Goal: Answer question/provide support

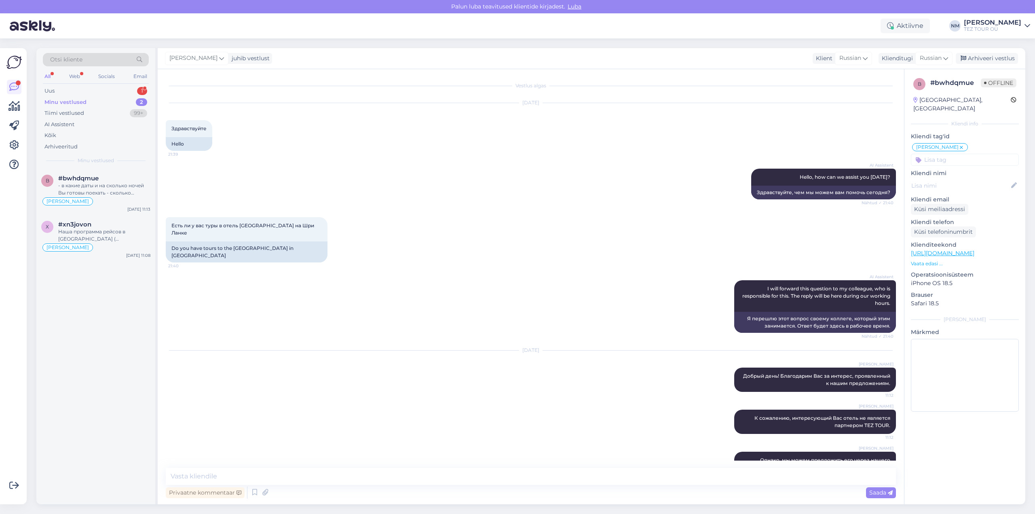
scroll to position [108, 0]
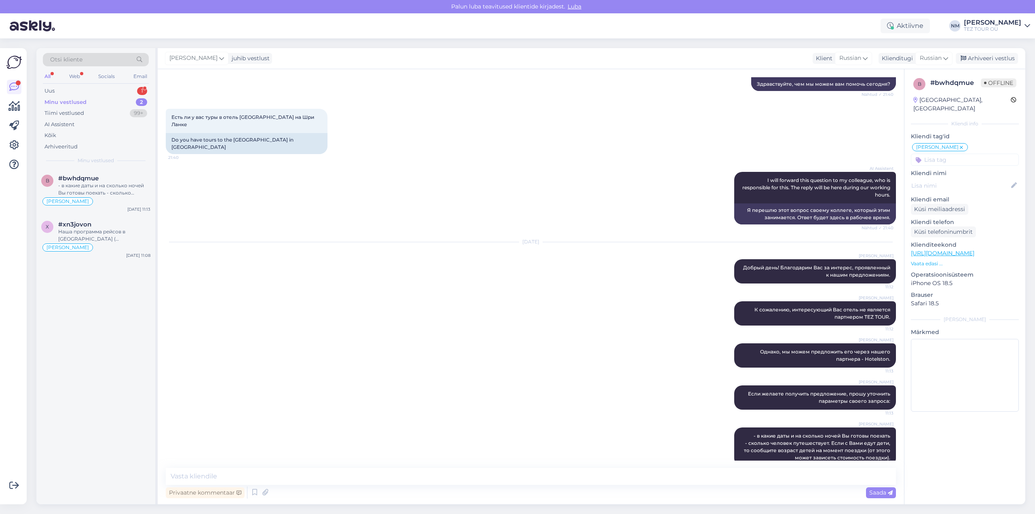
click at [141, 85] on div "Otsi kliente All Web Socials Email Uus 1 Minu vestlused 2 Tiimi vestlused 99+ A…" at bounding box center [95, 108] width 119 height 121
click at [144, 90] on div "1" at bounding box center [142, 91] width 10 height 8
click at [103, 180] on div "#hhn6zwfj 1" at bounding box center [104, 178] width 92 height 7
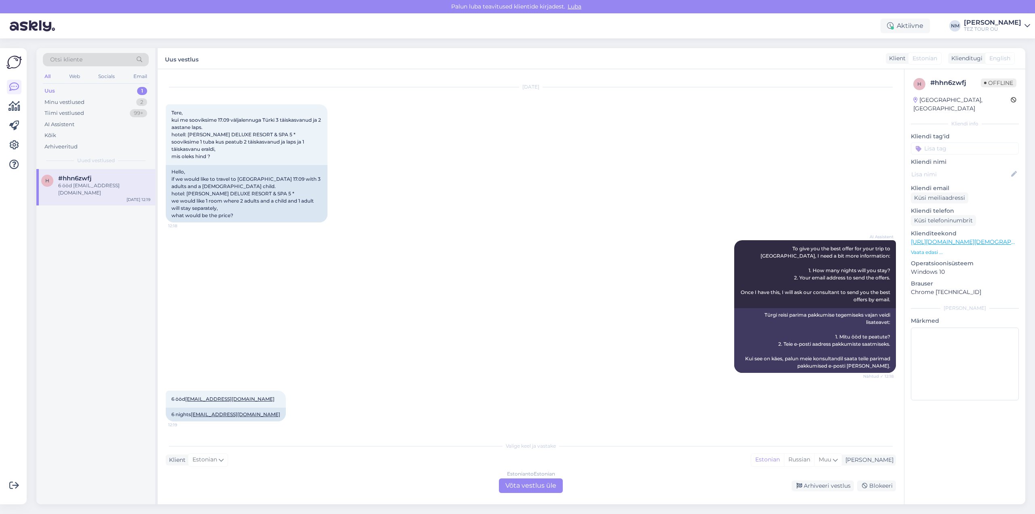
scroll to position [30, 0]
click at [543, 486] on div "Estonian to Estonian Võta vestlus üle" at bounding box center [531, 485] width 64 height 15
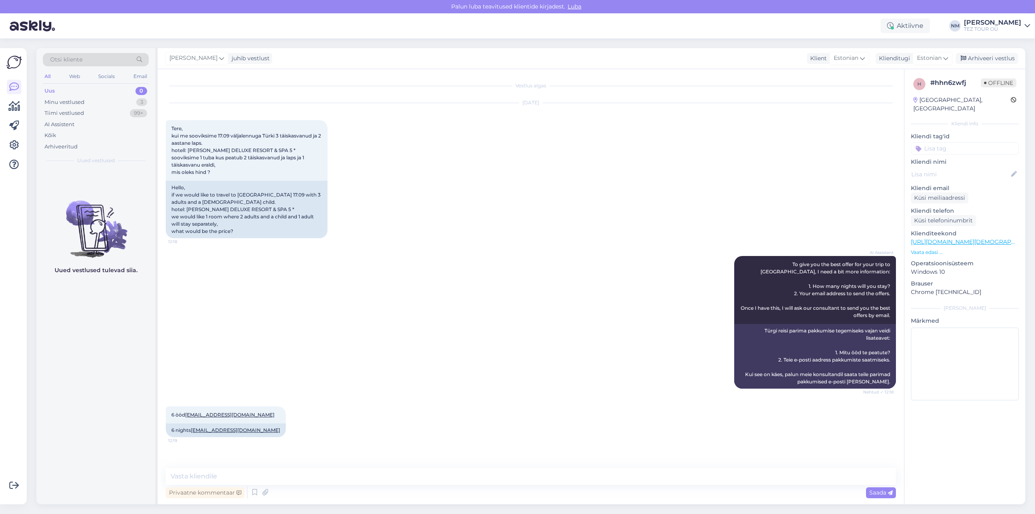
scroll to position [0, 0]
click at [942, 142] on input at bounding box center [965, 148] width 108 height 12
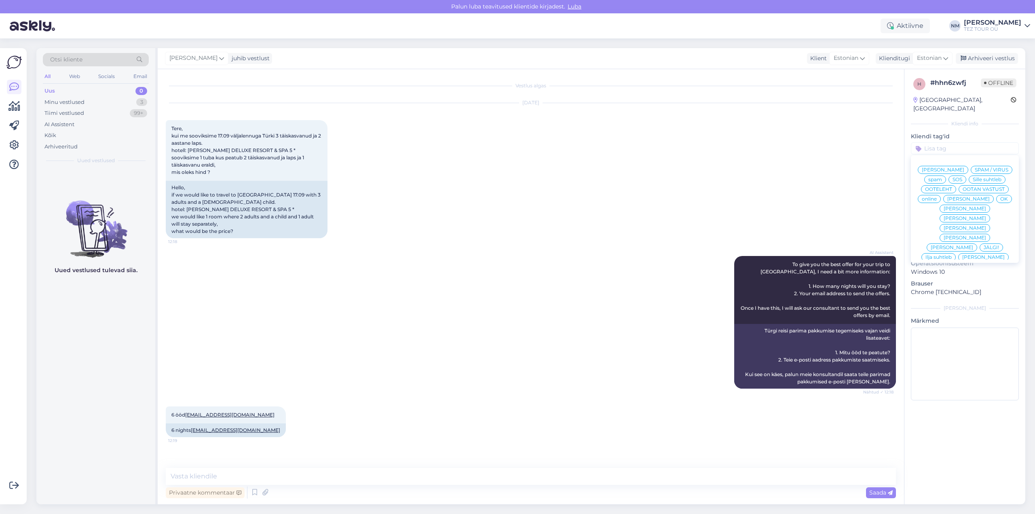
click at [986, 216] on span "[PERSON_NAME]" at bounding box center [965, 218] width 42 height 5
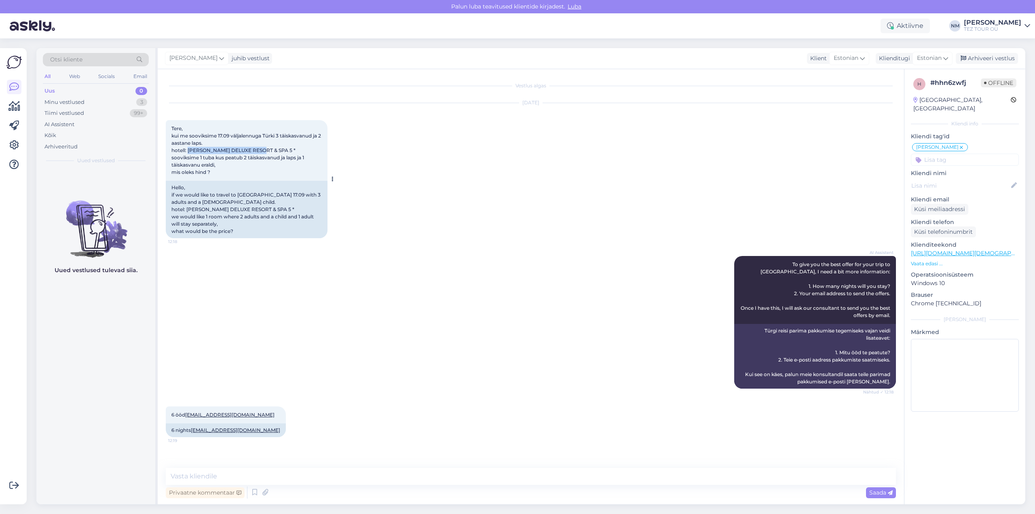
drag, startPoint x: 188, startPoint y: 150, endPoint x: 263, endPoint y: 150, distance: 75.2
click at [263, 150] on span "Tere, kui me sooviksime 17.09 väljalennuga Türki 3 täiskasvanud ja 2 aastane la…" at bounding box center [246, 150] width 151 height 50
copy span "[PERSON_NAME] DELUXE RESORT"
drag, startPoint x: 170, startPoint y: 444, endPoint x: 235, endPoint y: 447, distance: 64.8
click at [235, 437] on div "6 nights [EMAIL_ADDRESS][DOMAIN_NAME]" at bounding box center [226, 430] width 120 height 14
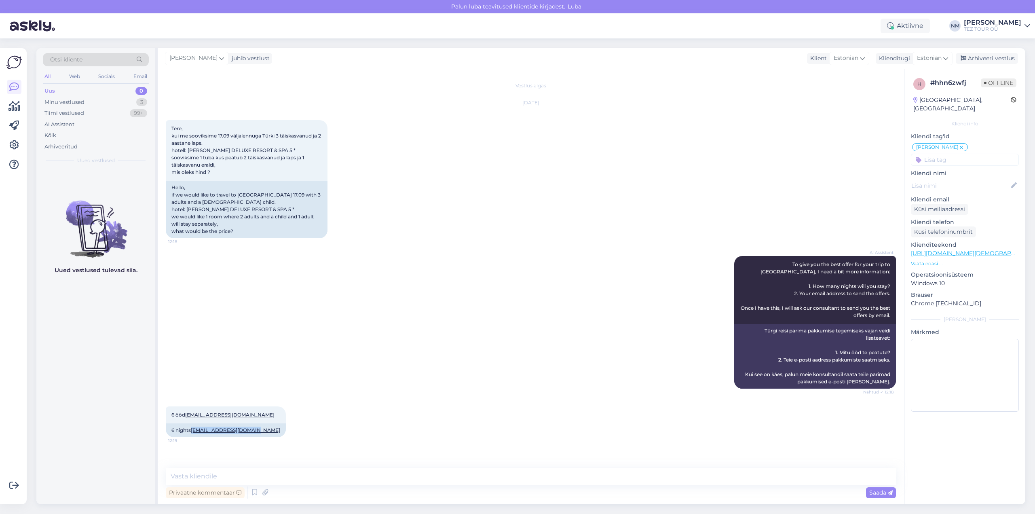
copy link "[EMAIL_ADDRESS][DOMAIN_NAME]"
click at [201, 476] on textarea at bounding box center [531, 476] width 730 height 17
paste textarea "Täname, et tunnete huvi TEZ TOURi poolt pakutavate reisiteenuste vastu."
type textarea "Tere! Täname, et tunnete huvi TEZ TOURi poolt pakutavate reisiteenuste vastu."
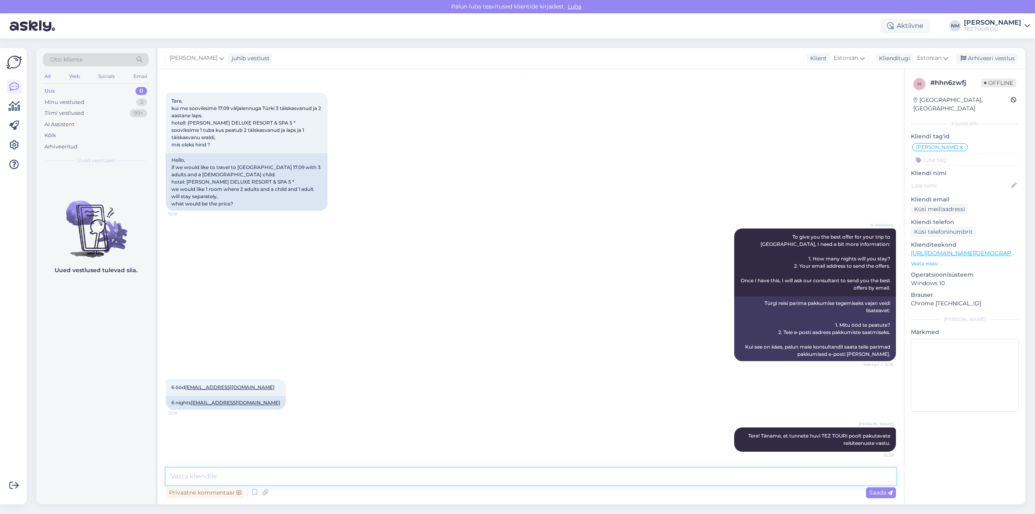
click at [216, 474] on textarea at bounding box center [531, 476] width 730 height 17
type textarea "Soovitud pakkumine on saadetud märgitud e-mailile."
